Goal: Find specific page/section: Find specific page/section

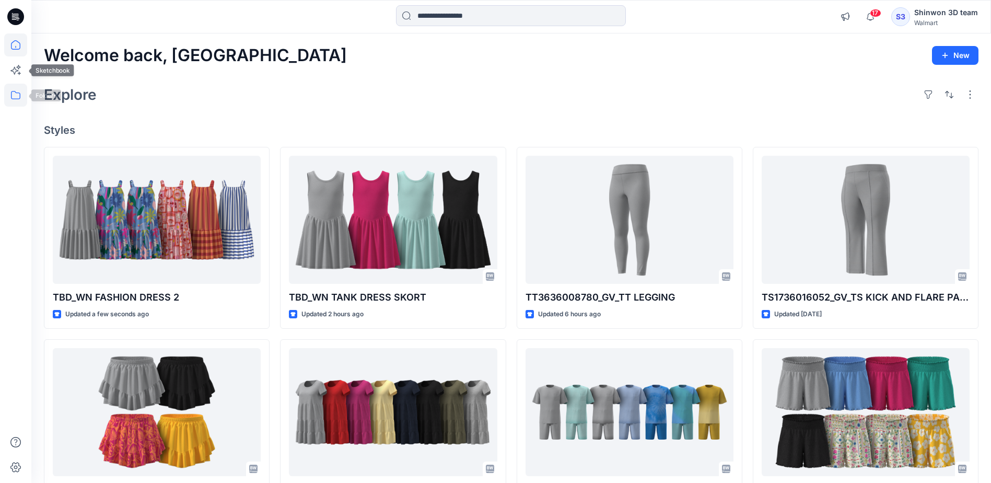
click at [17, 99] on icon at bounding box center [15, 95] width 9 height 8
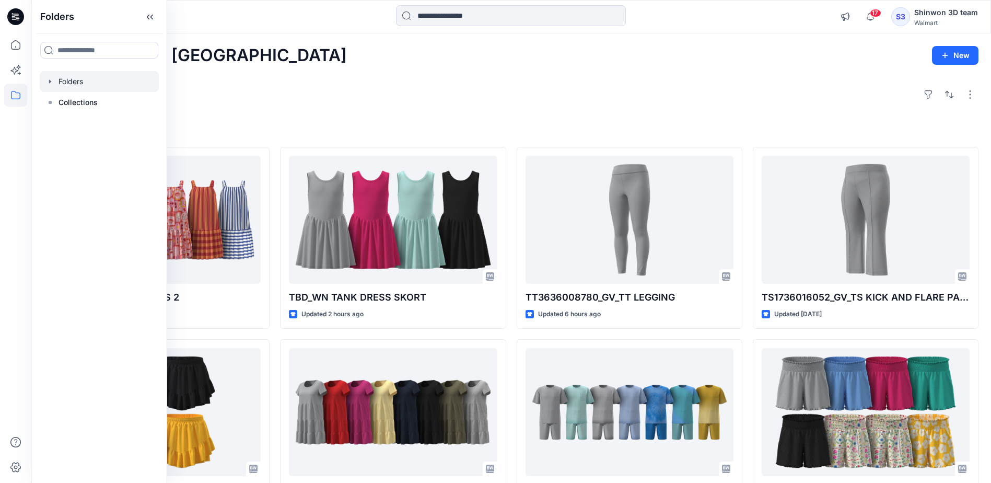
click at [78, 84] on div at bounding box center [99, 81] width 119 height 21
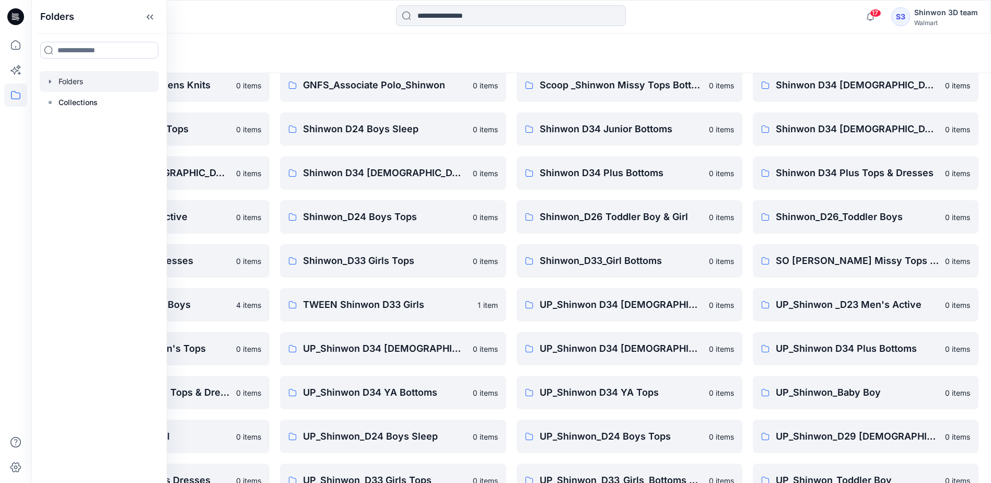
scroll to position [161, 0]
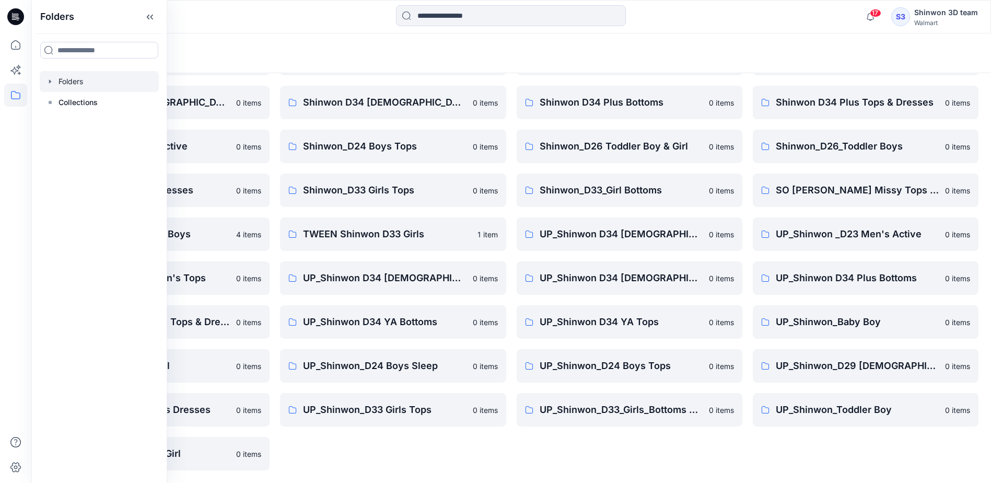
click at [861, 455] on div "FA Shinwon D33 Girls Knits 0 items Shinwon D34 [DEMOGRAPHIC_DATA] Knit Tops 0 i…" at bounding box center [866, 212] width 226 height 516
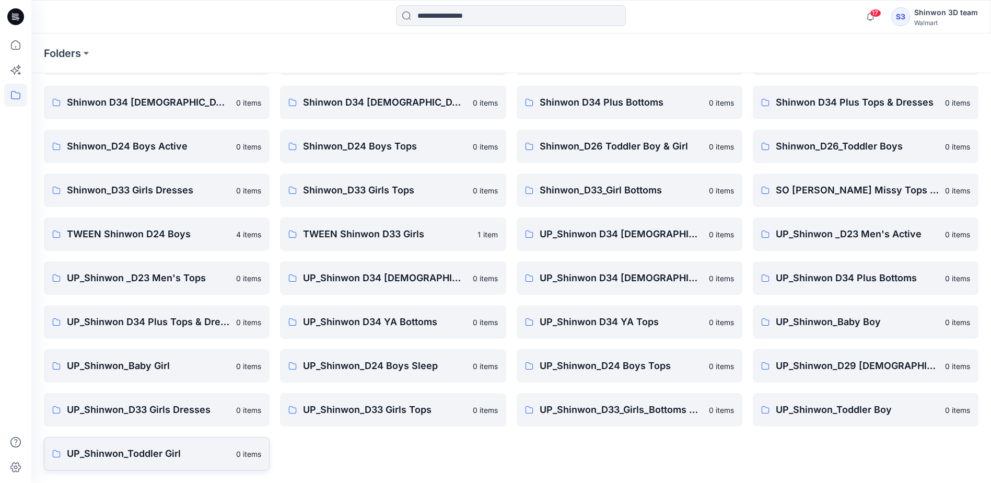
click at [128, 462] on link "UP_Shinwon_Toddler Girl [DEMOGRAPHIC_DATA] items" at bounding box center [157, 453] width 226 height 33
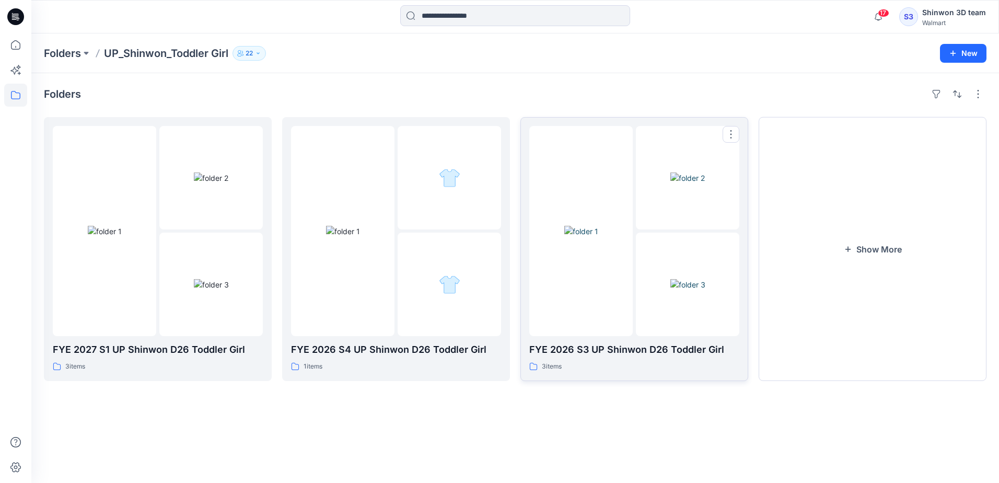
click at [605, 359] on div "FYE 2026 S3 UP Shinwon D26 Toddler Girl [DEMOGRAPHIC_DATA] items" at bounding box center [634, 357] width 210 height 30
click at [377, 314] on div at bounding box center [342, 231] width 103 height 210
click at [69, 318] on div at bounding box center [104, 231] width 103 height 210
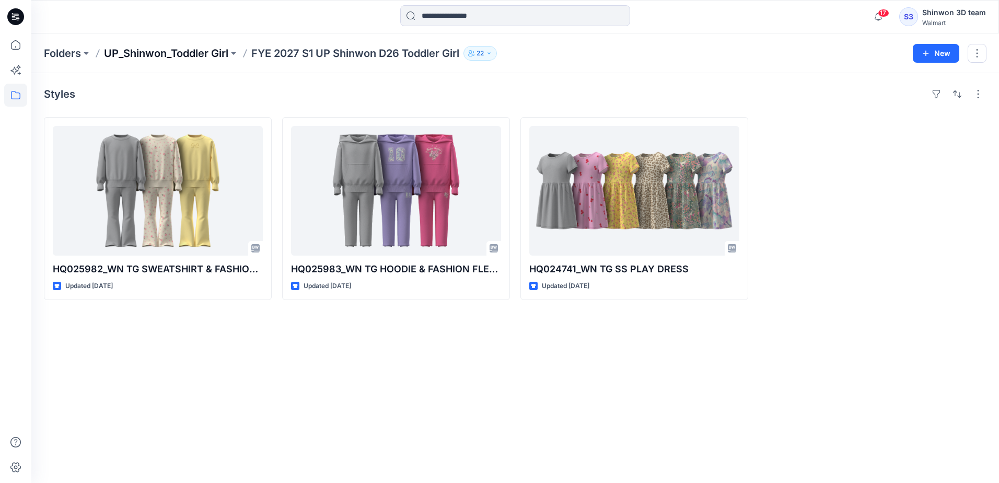
click at [204, 56] on p "UP_Shinwon_Toddler Girl" at bounding box center [166, 53] width 124 height 15
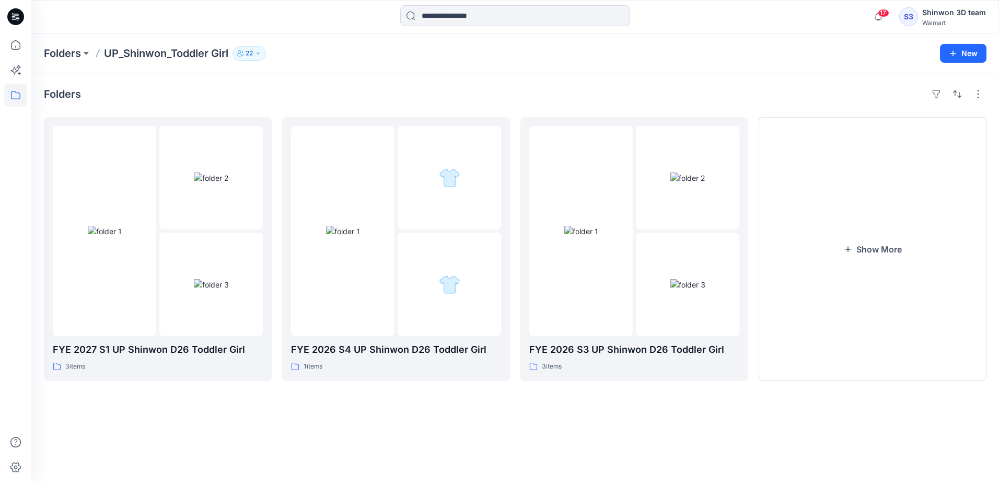
click at [71, 61] on div "Folders UP_Shinwon_Toddler Girl [DEMOGRAPHIC_DATA] New" at bounding box center [515, 53] width 968 height 40
click at [69, 51] on p "Folders" at bounding box center [62, 53] width 37 height 15
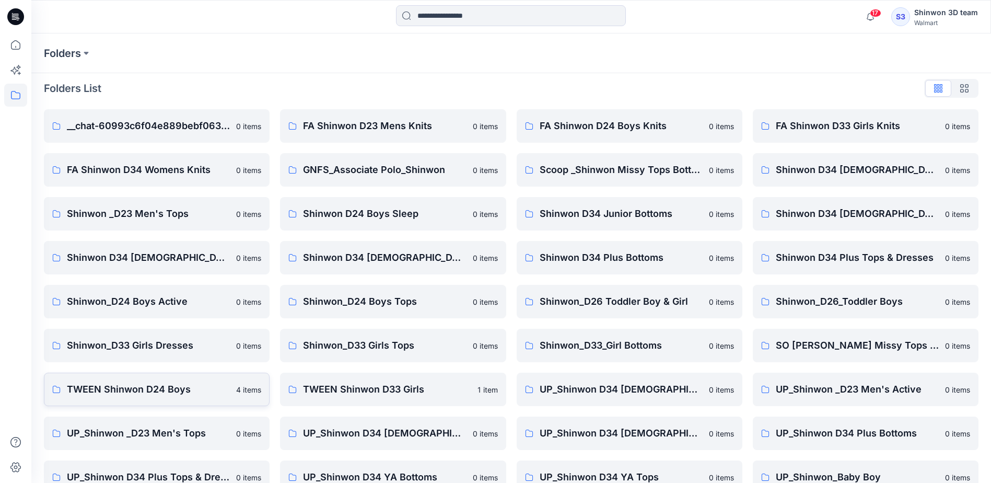
scroll to position [4, 0]
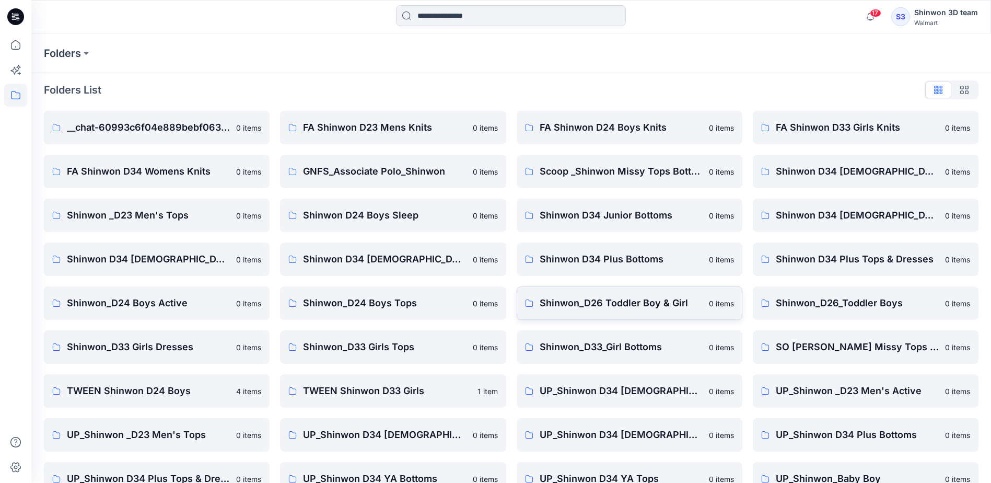
click at [628, 305] on p "Shinwon_D26 Toddler Boy & Girl" at bounding box center [621, 303] width 163 height 15
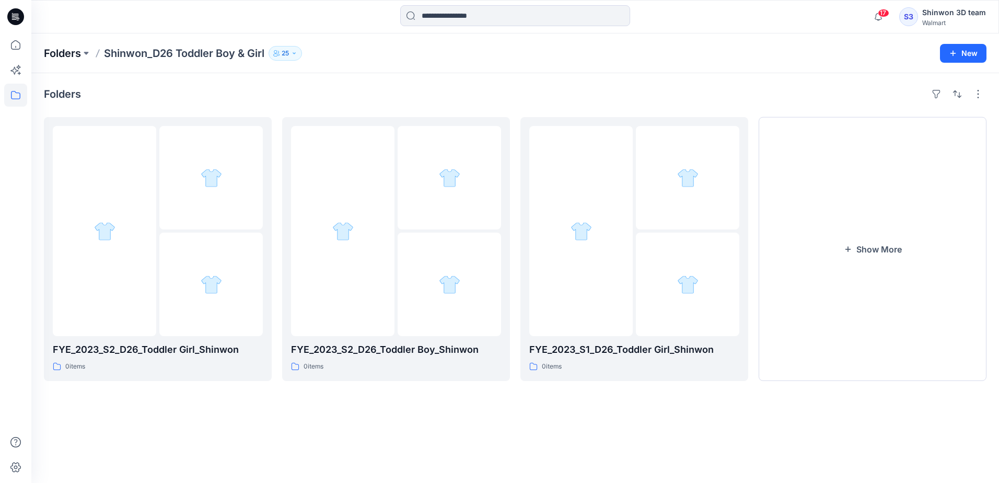
click at [69, 55] on p "Folders" at bounding box center [62, 53] width 37 height 15
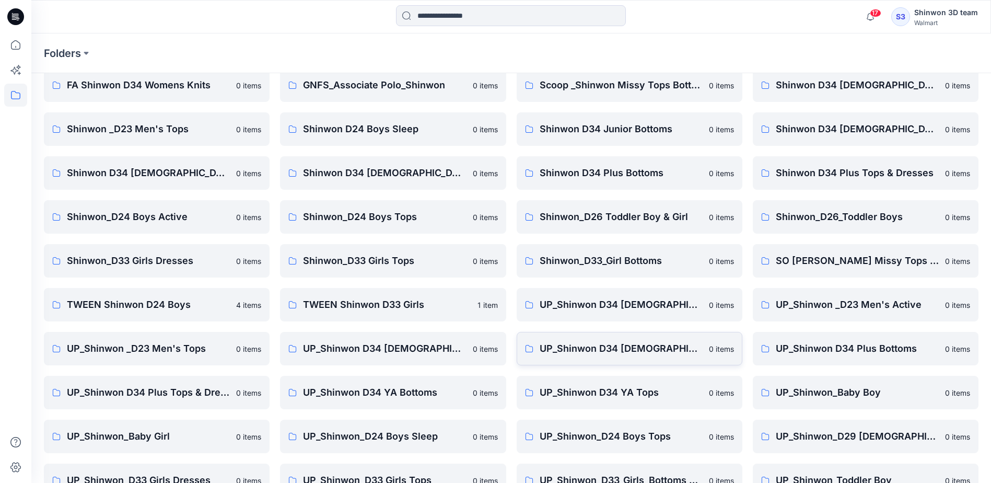
scroll to position [161, 0]
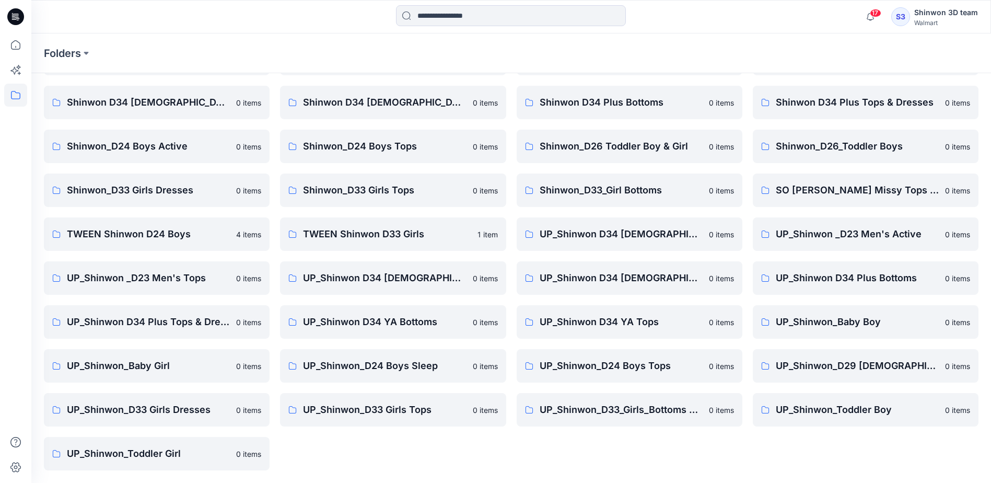
click at [455, 450] on div "FA Shinwon D23 Mens Knits 0 items GNFS_Associate Polo_Shinwon 0 items Shinwon D…" at bounding box center [393, 212] width 226 height 516
click at [474, 21] on input at bounding box center [511, 15] width 230 height 21
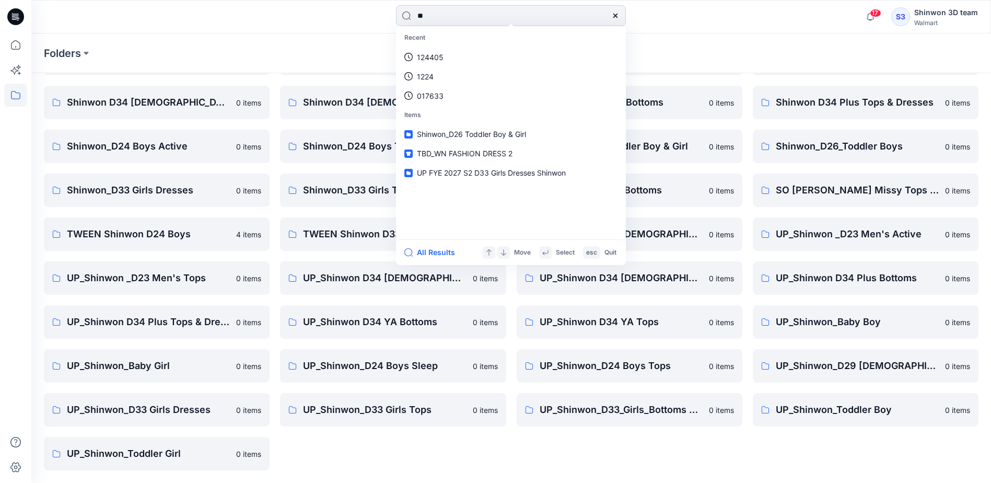
type input "*"
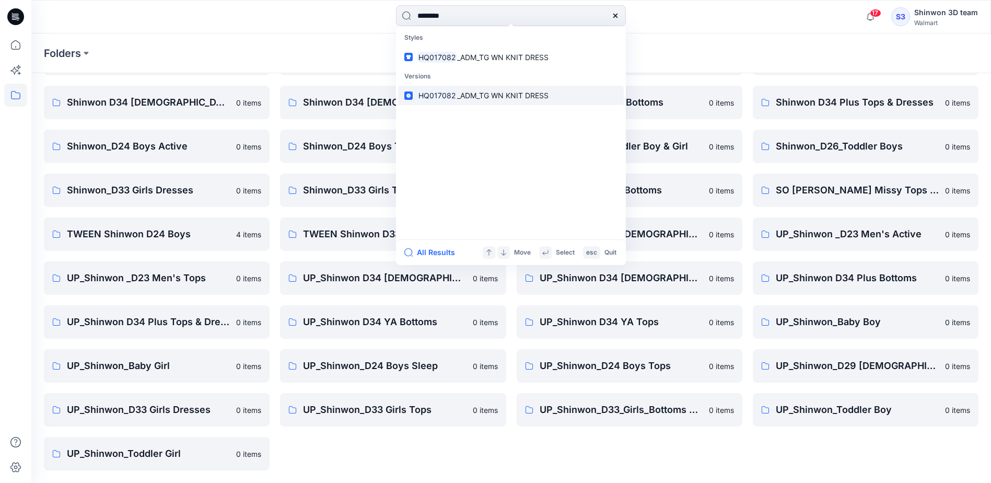
type input "********"
click at [505, 99] on span "_ADM_TG WN KNIT DRESS" at bounding box center [502, 95] width 91 height 9
